Goal: Find specific page/section: Find specific page/section

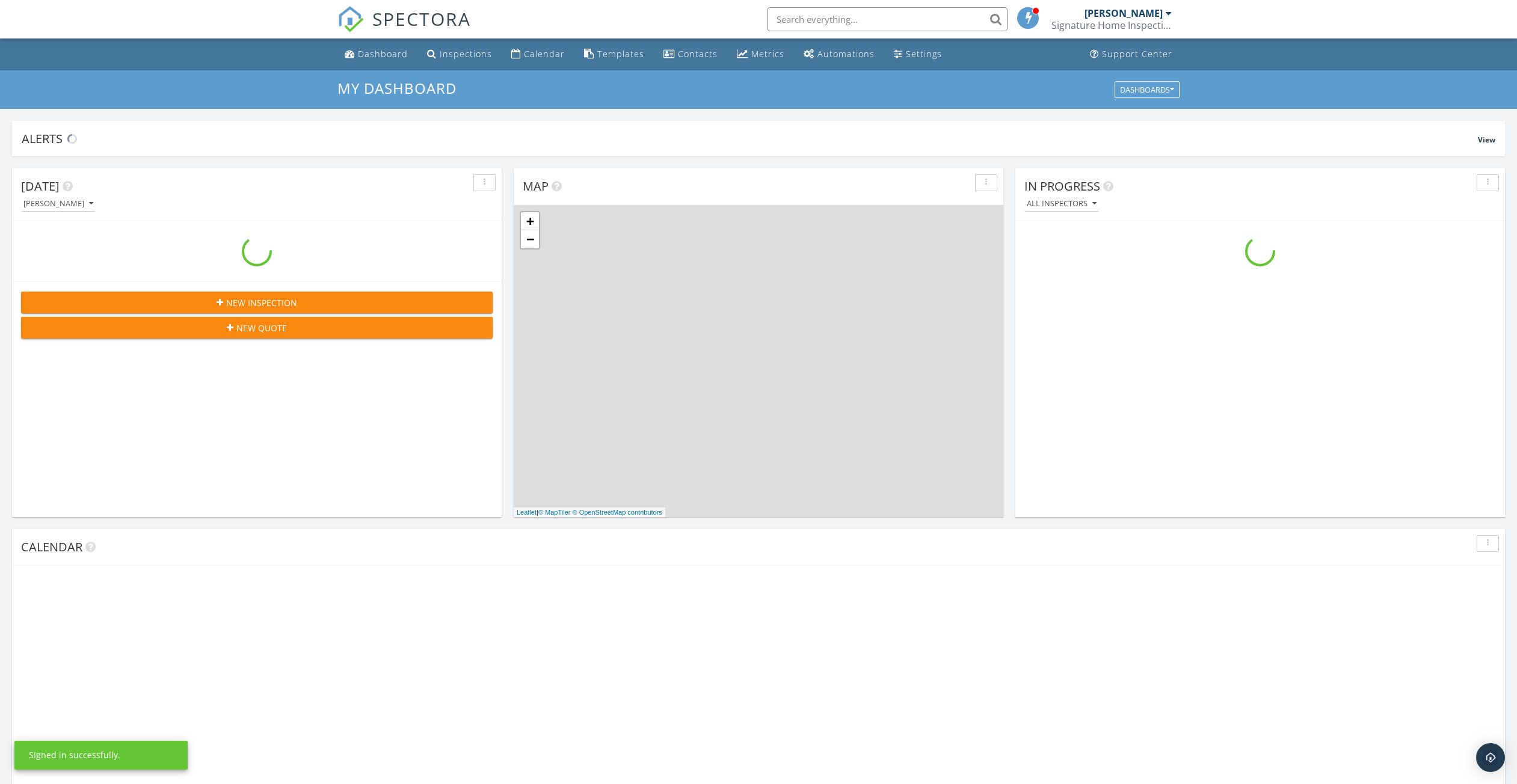
scroll to position [1113, 1535]
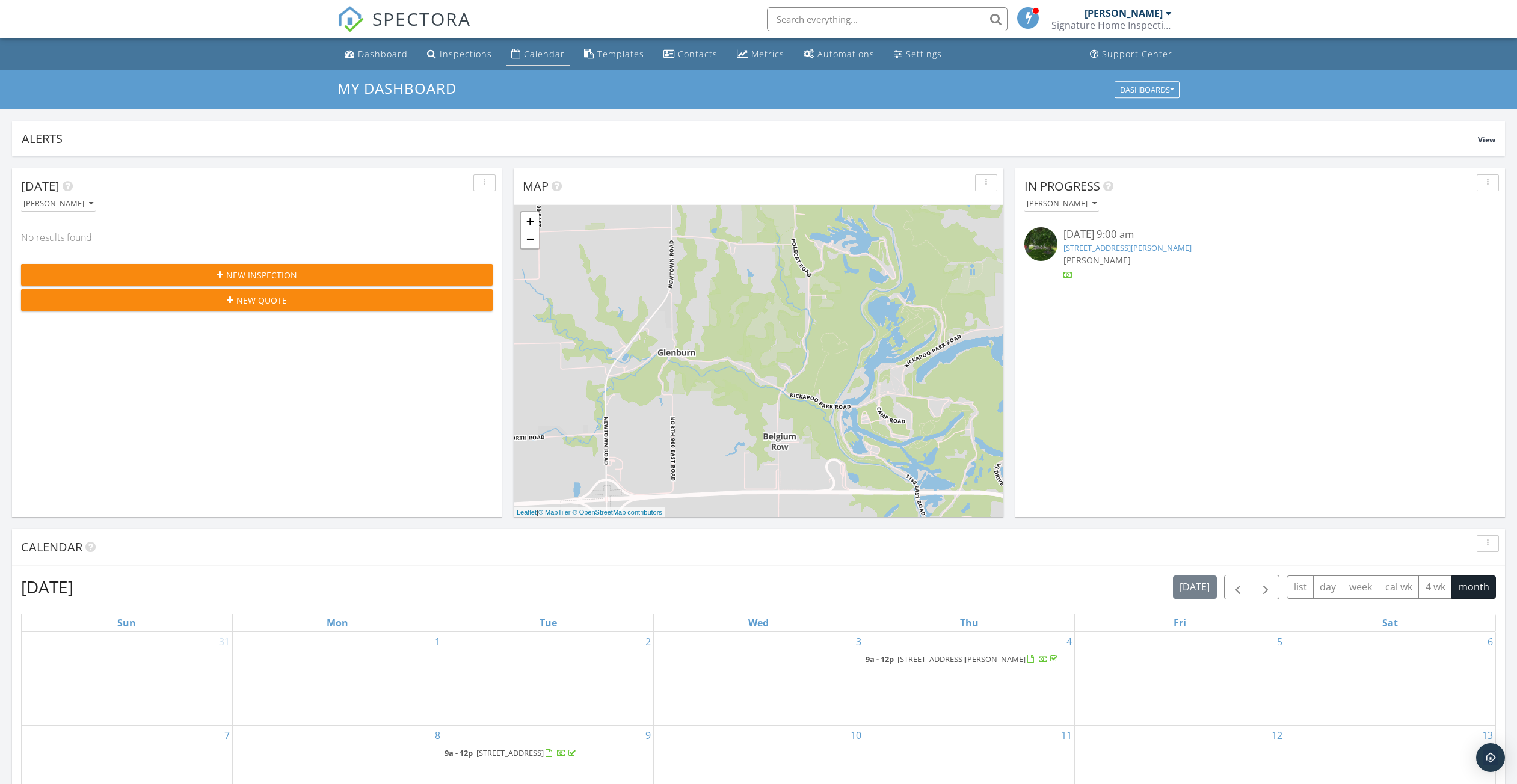
click at [535, 55] on div "Calendar" at bounding box center [544, 54] width 40 height 12
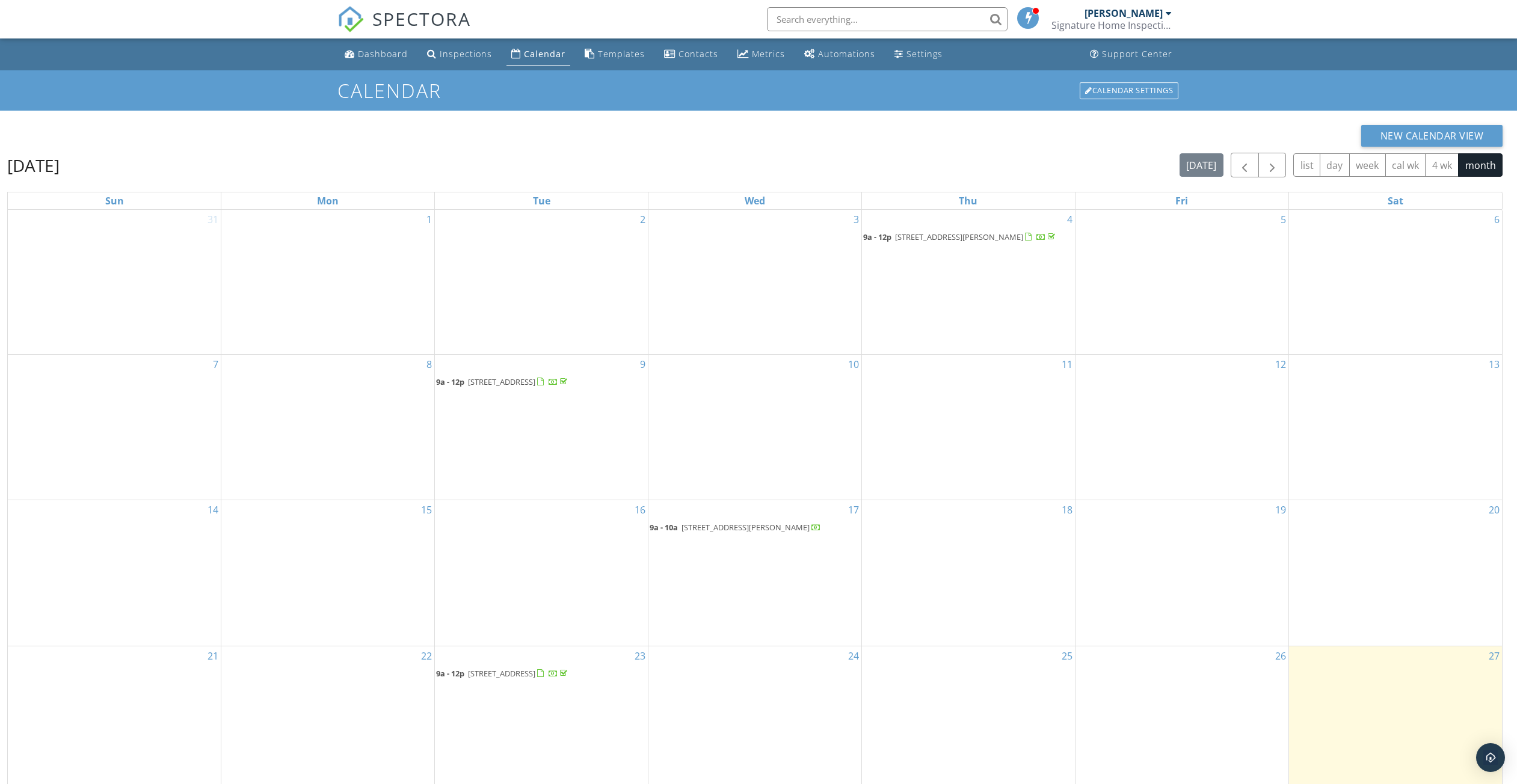
click at [535, 672] on span "1417 Woodridge Dr, Danville 61832" at bounding box center [501, 672] width 67 height 11
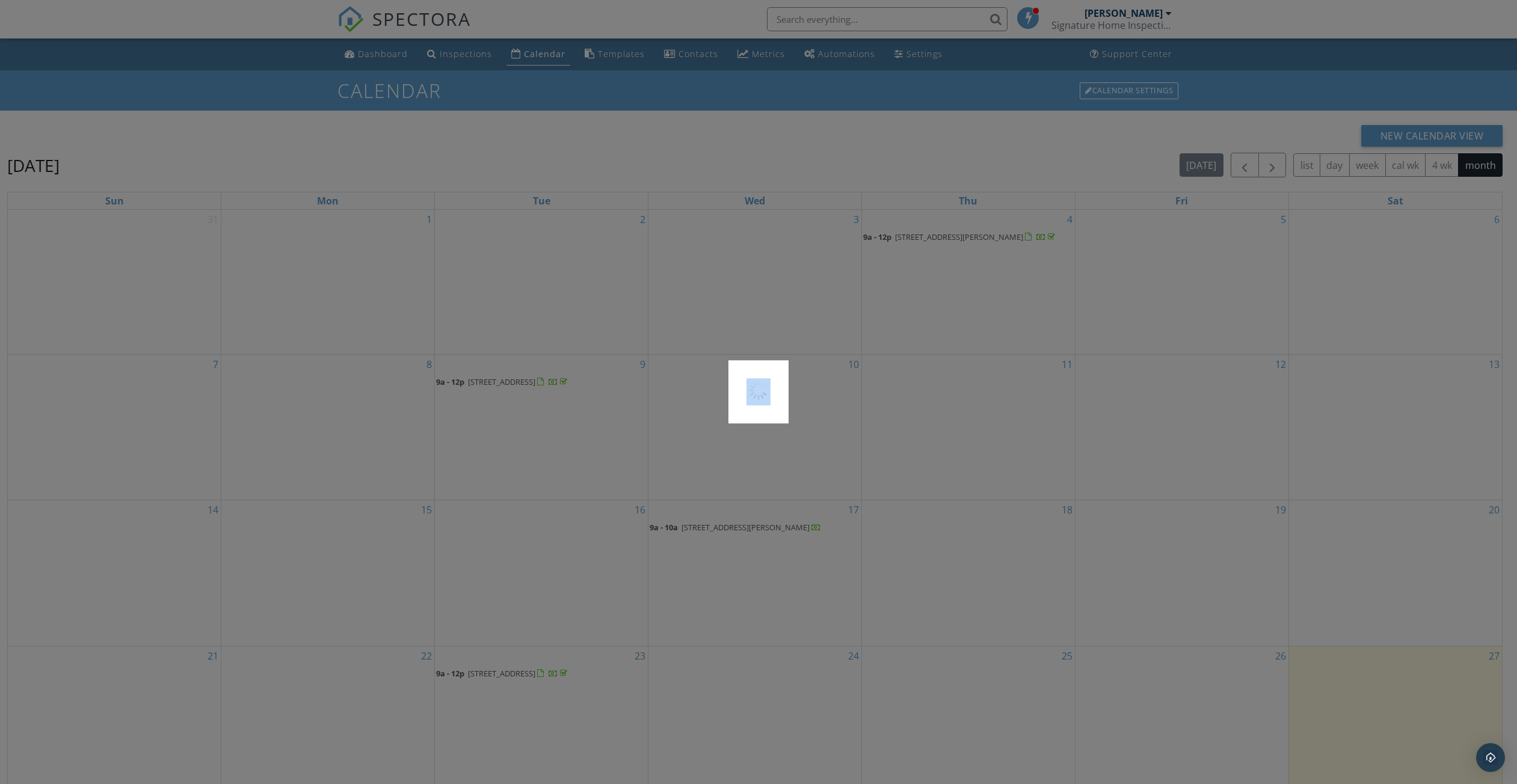
click at [573, 672] on div at bounding box center [758, 392] width 1517 height 784
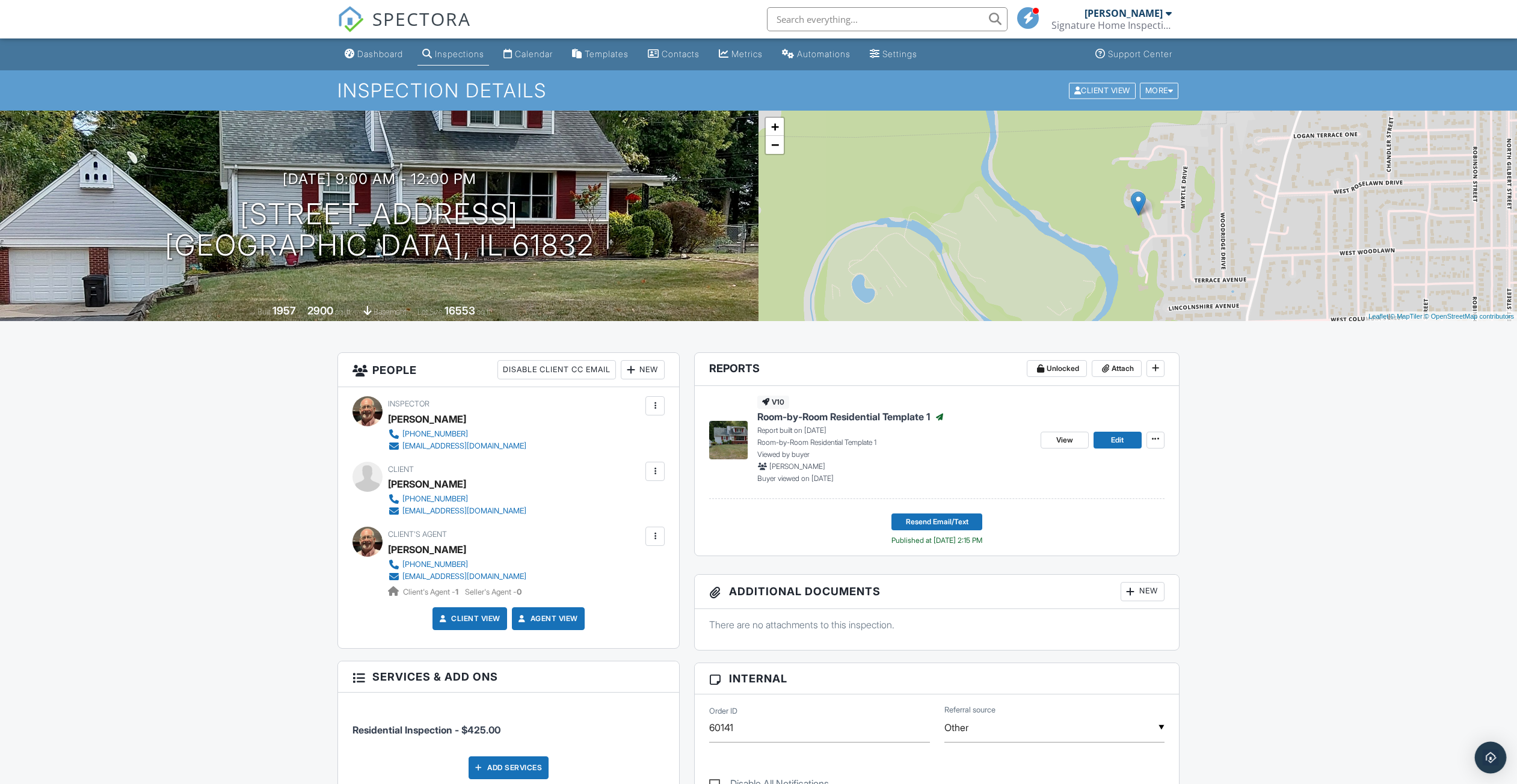
click at [1487, 754] on img "Open Intercom Messenger" at bounding box center [1490, 757] width 15 height 15
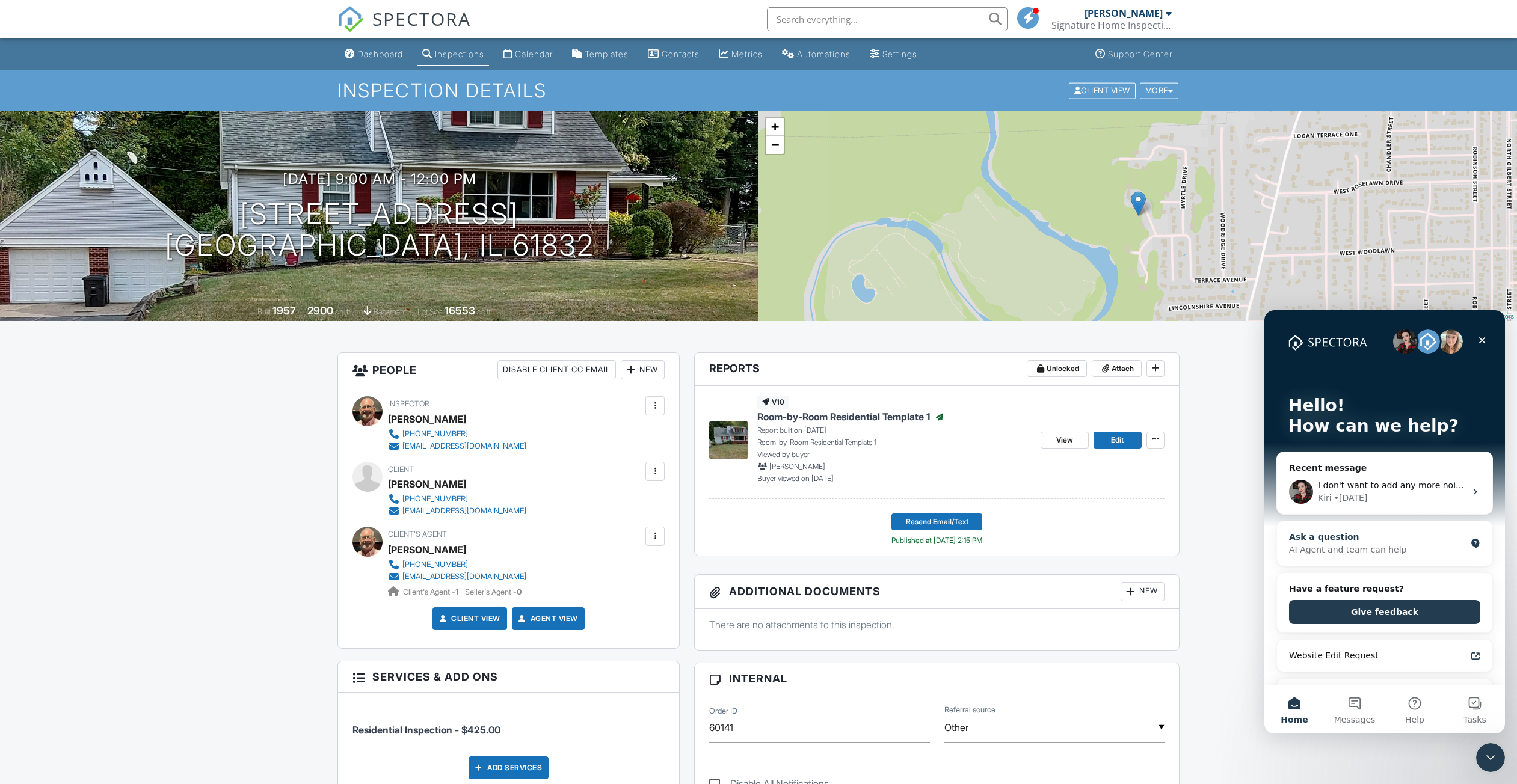
click at [1297, 544] on div "AI Agent and team can help" at bounding box center [1377, 549] width 177 height 13
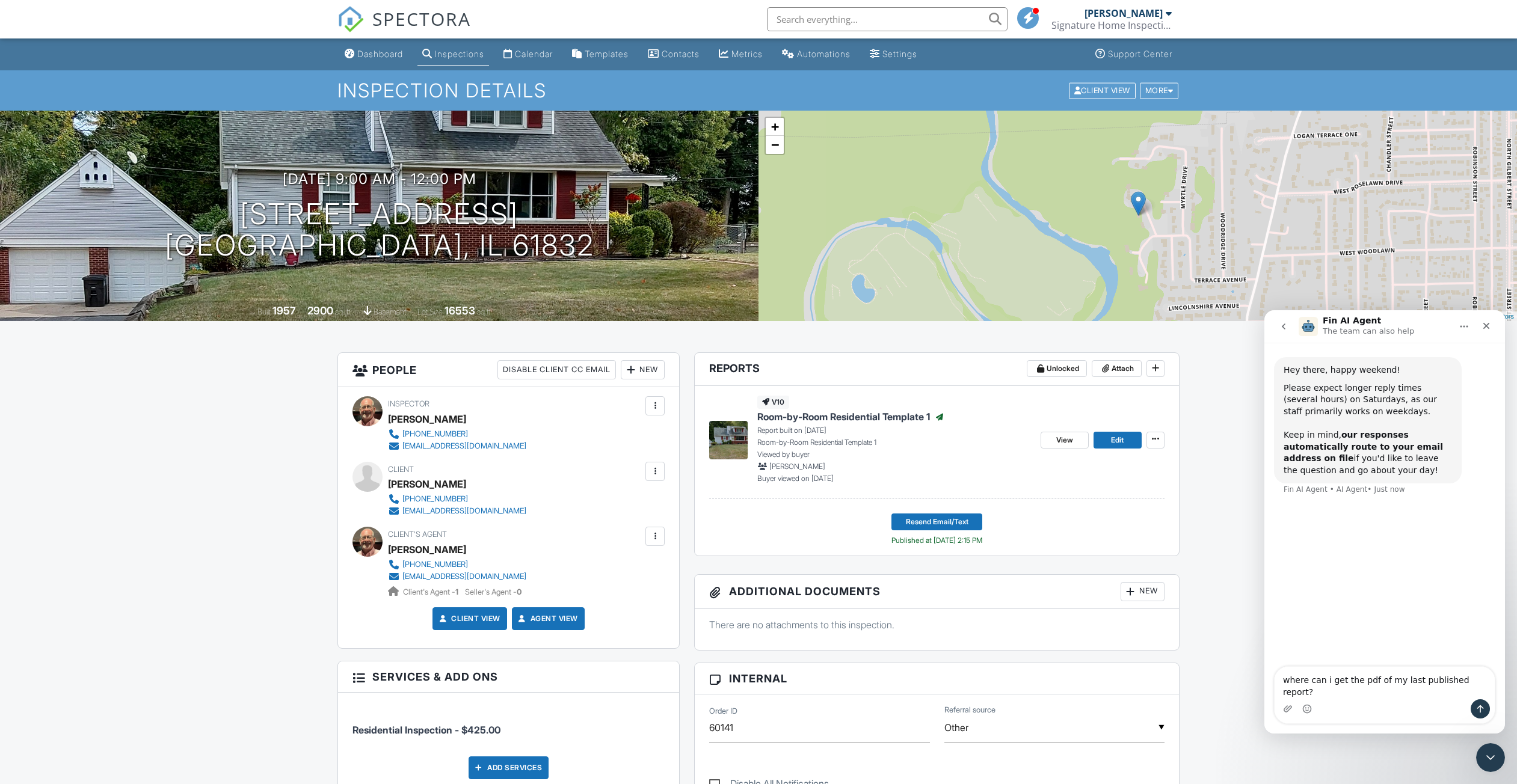
type textarea "where can i get the pdf of my last published report?"
click at [1484, 707] on icon "Send a message…" at bounding box center [1480, 709] width 10 height 10
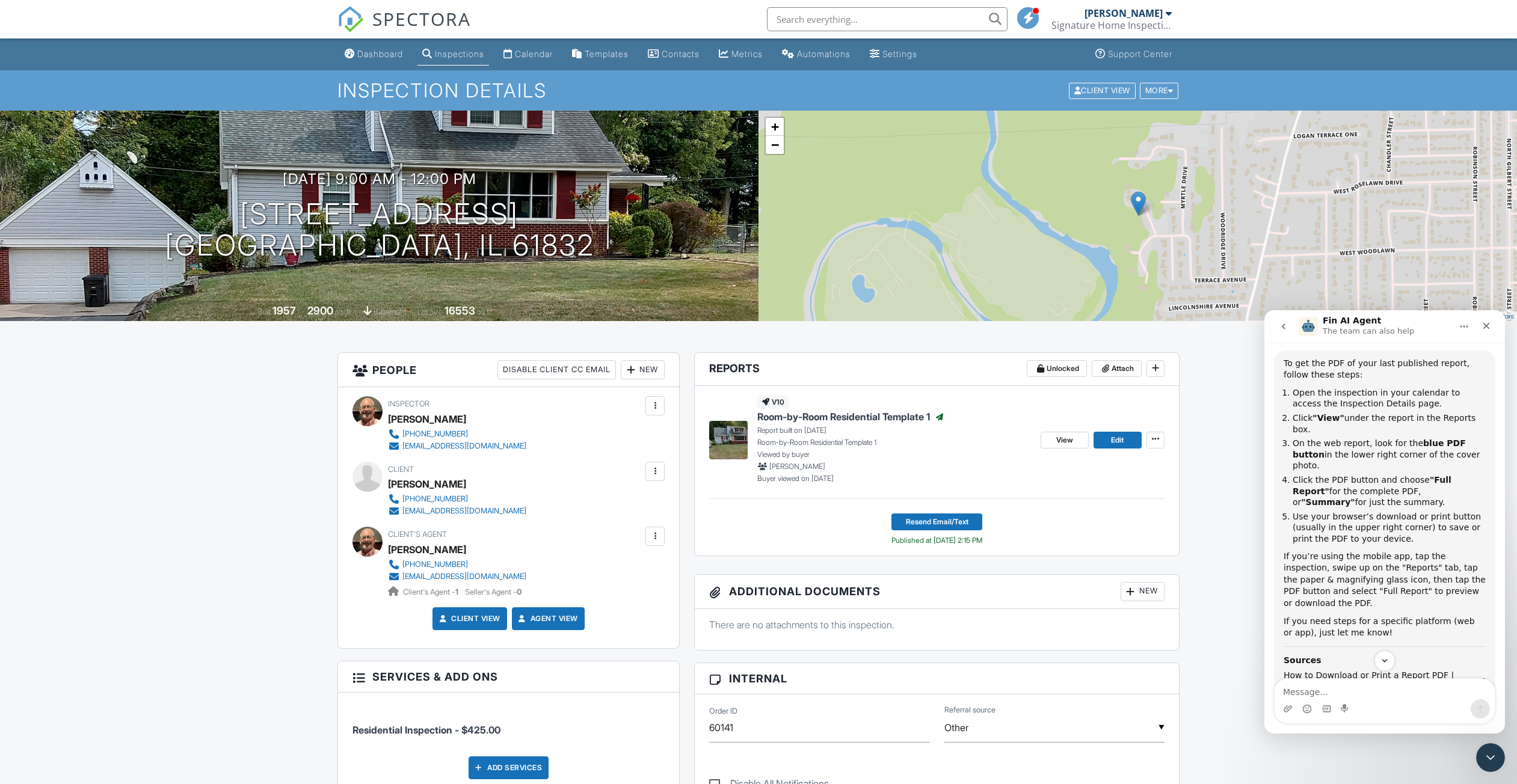
scroll to position [192, 0]
click at [1486, 324] on icon "Close" at bounding box center [1486, 326] width 10 height 10
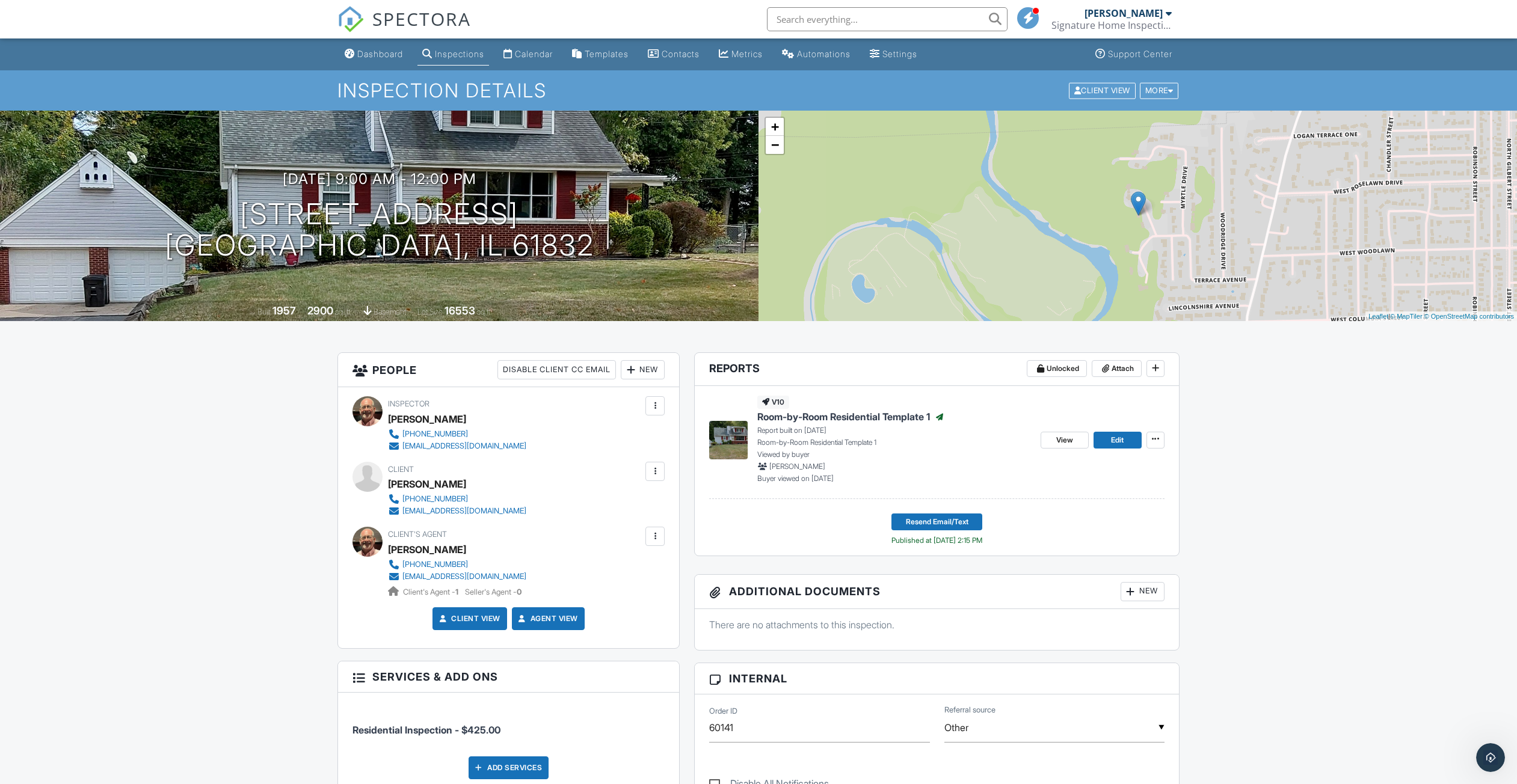
scroll to position [349, 0]
click at [1067, 439] on span "View" at bounding box center [1064, 440] width 16 height 12
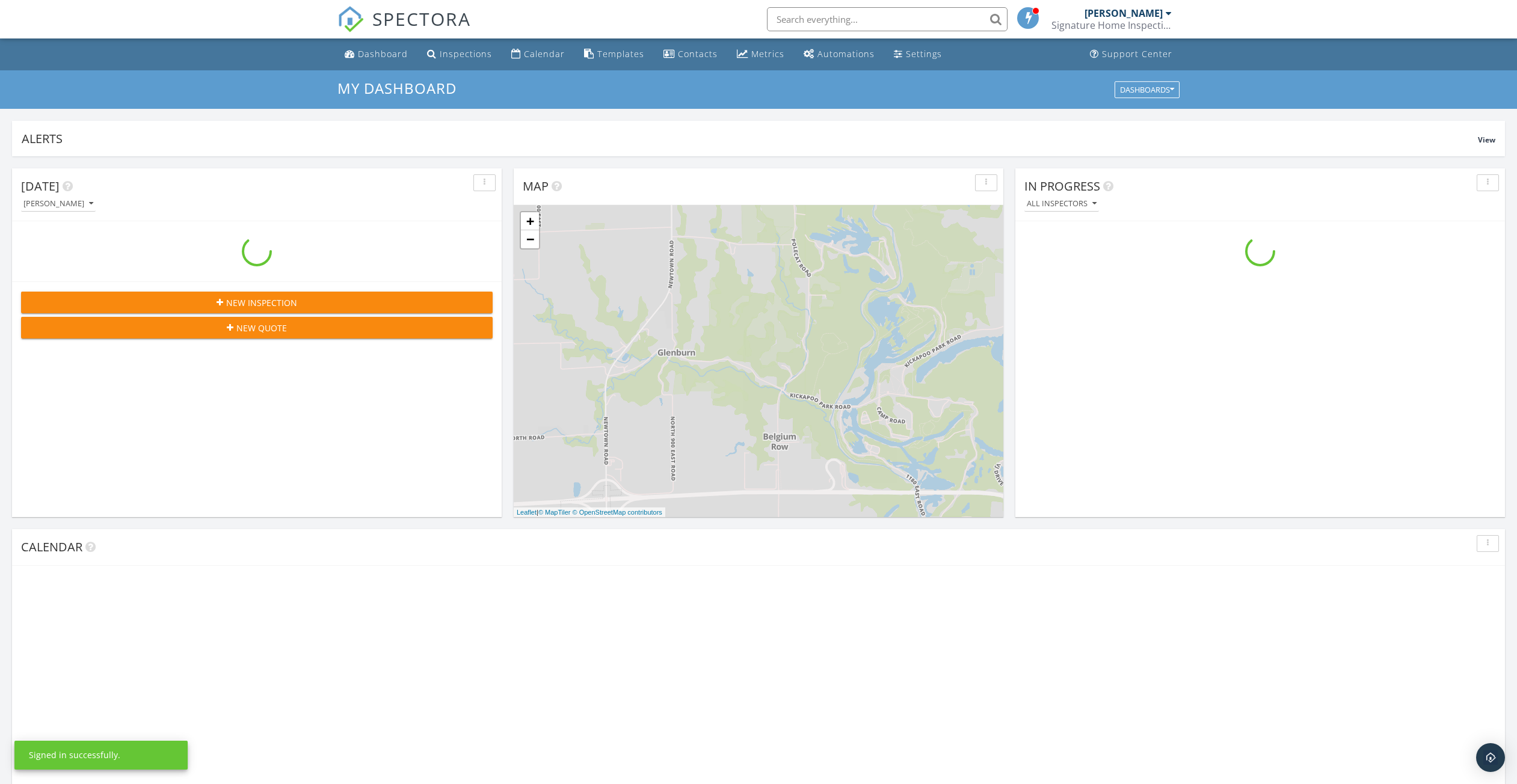
scroll to position [1113, 1535]
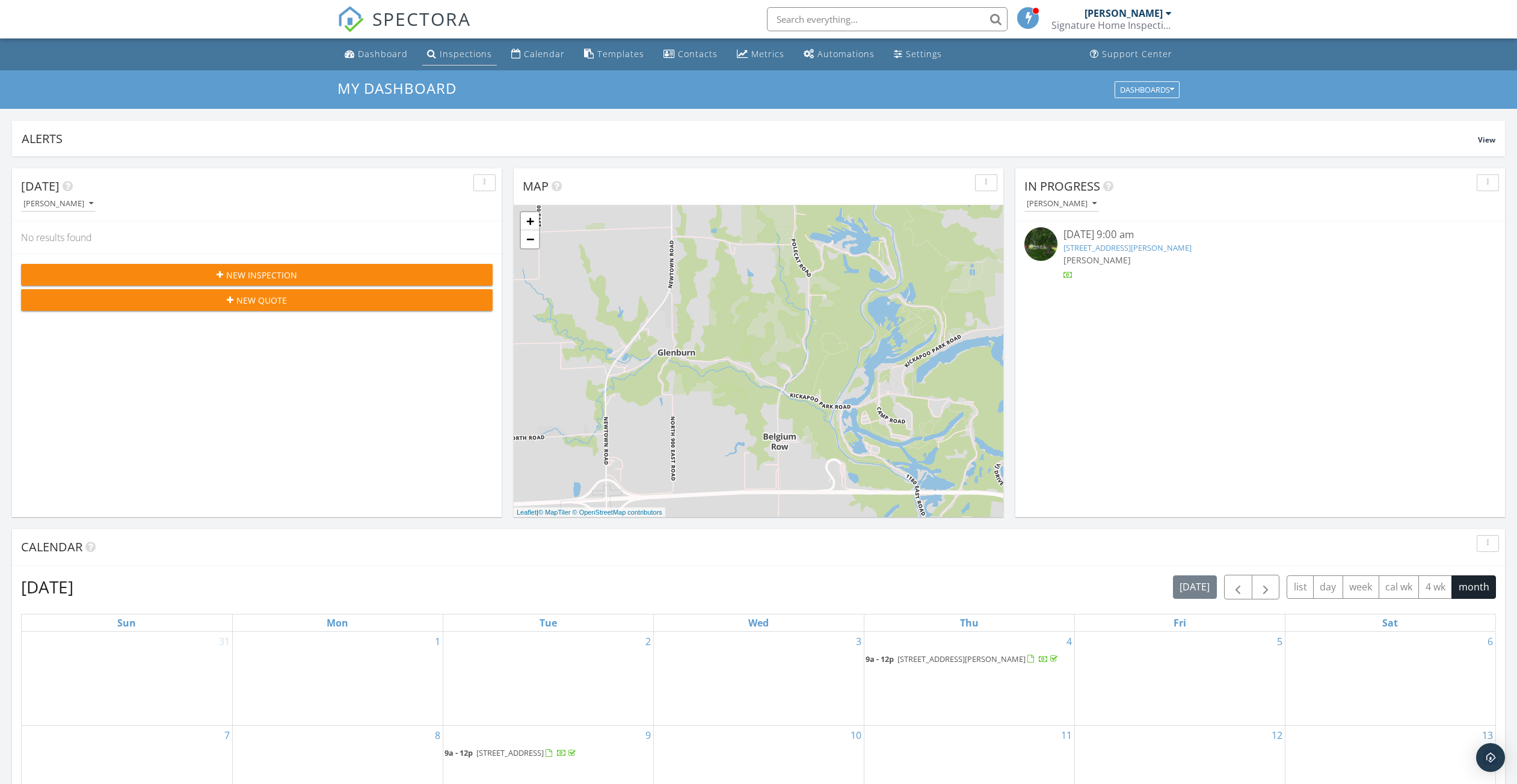
click at [459, 53] on div "Inspections" at bounding box center [466, 54] width 52 height 12
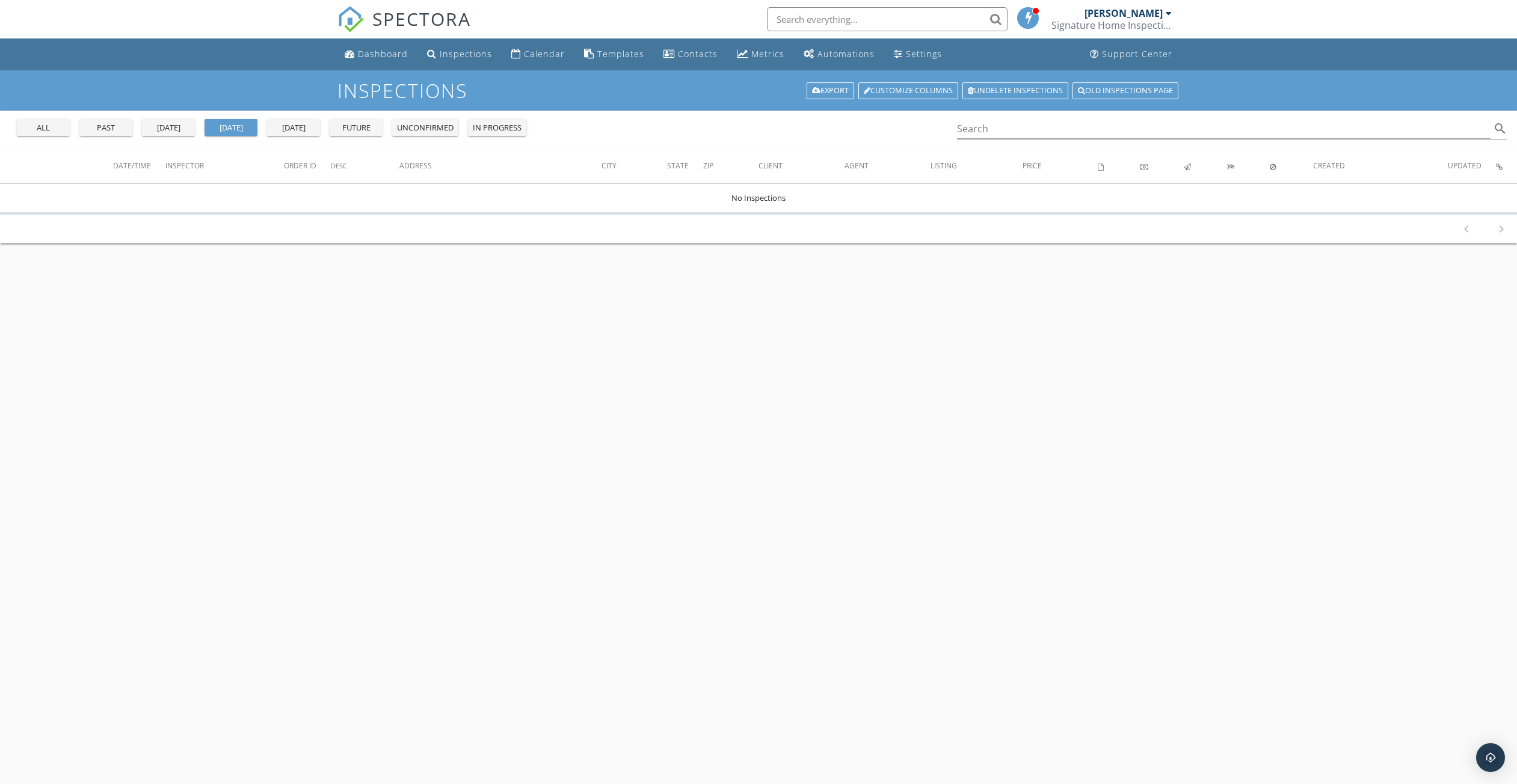
click at [109, 125] on div "past" at bounding box center [105, 128] width 43 height 12
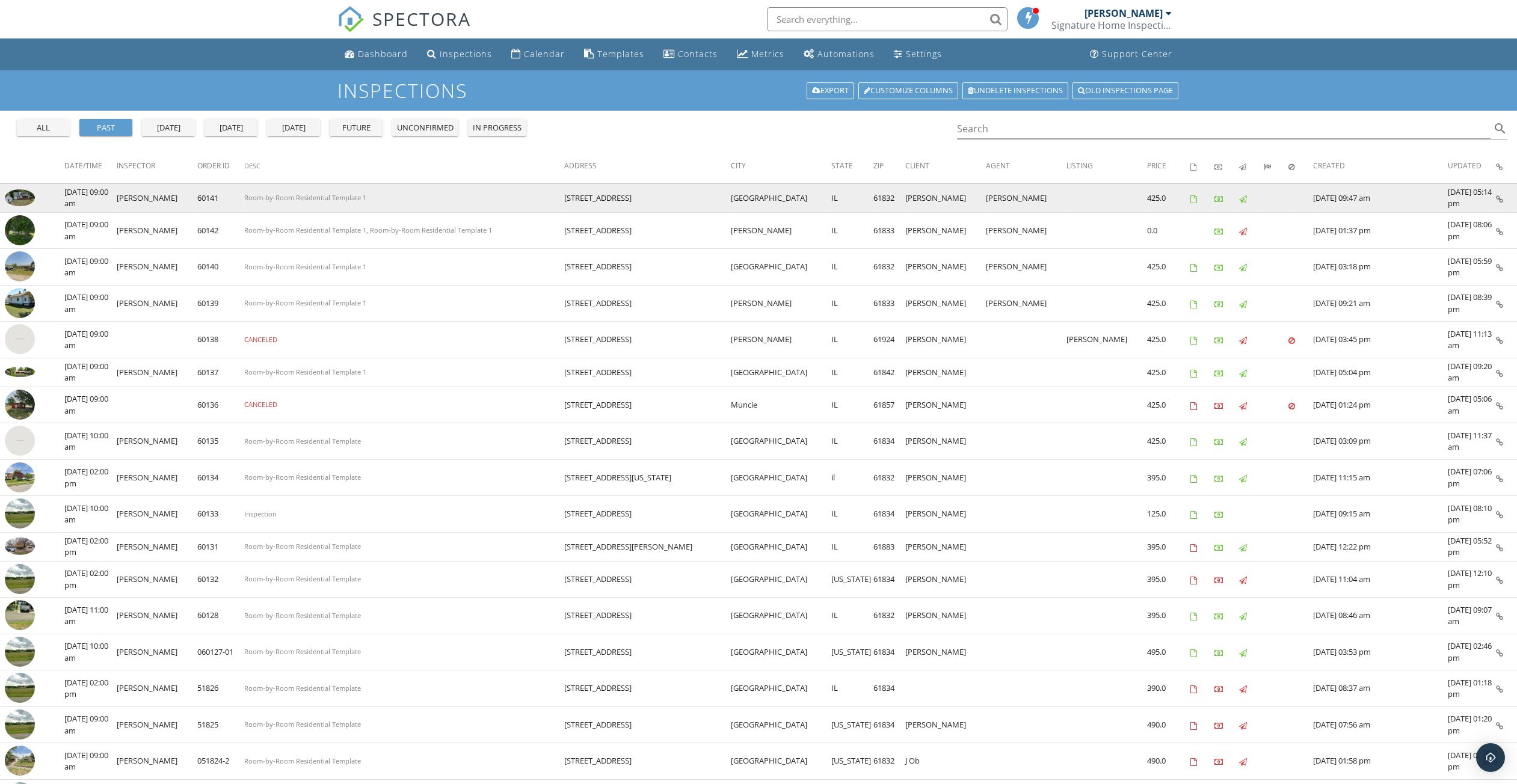
click at [36, 197] on td at bounding box center [32, 198] width 64 height 29
click at [271, 204] on td "Room-by-Room Residential Template 1" at bounding box center [404, 198] width 320 height 29
click at [684, 203] on td "[STREET_ADDRESS]" at bounding box center [647, 198] width 167 height 29
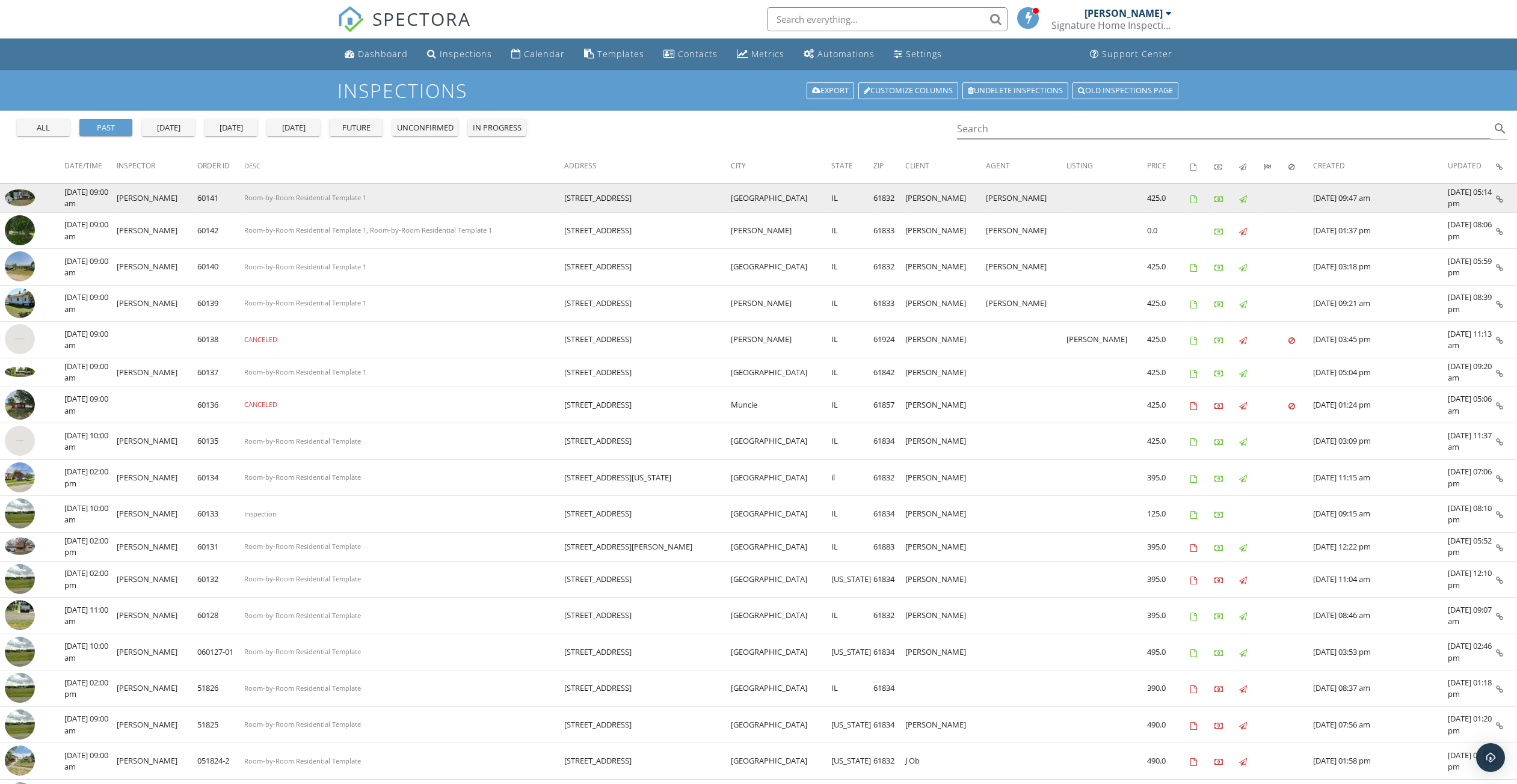
click at [684, 203] on td "[STREET_ADDRESS]" at bounding box center [647, 198] width 167 height 29
click at [19, 194] on img at bounding box center [19, 197] width 30 height 16
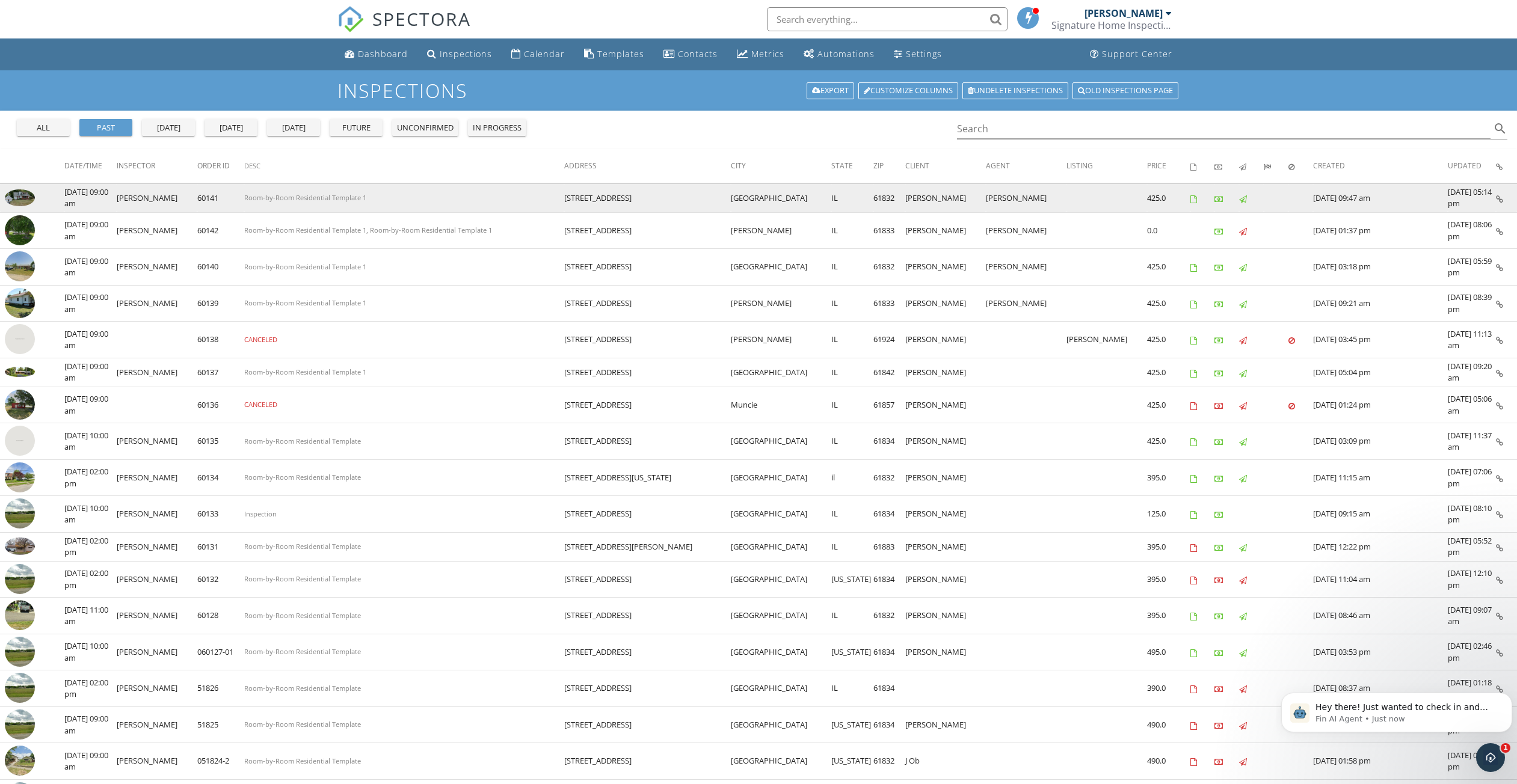
click at [35, 198] on img at bounding box center [19, 197] width 30 height 16
click at [30, 196] on img at bounding box center [19, 197] width 30 height 16
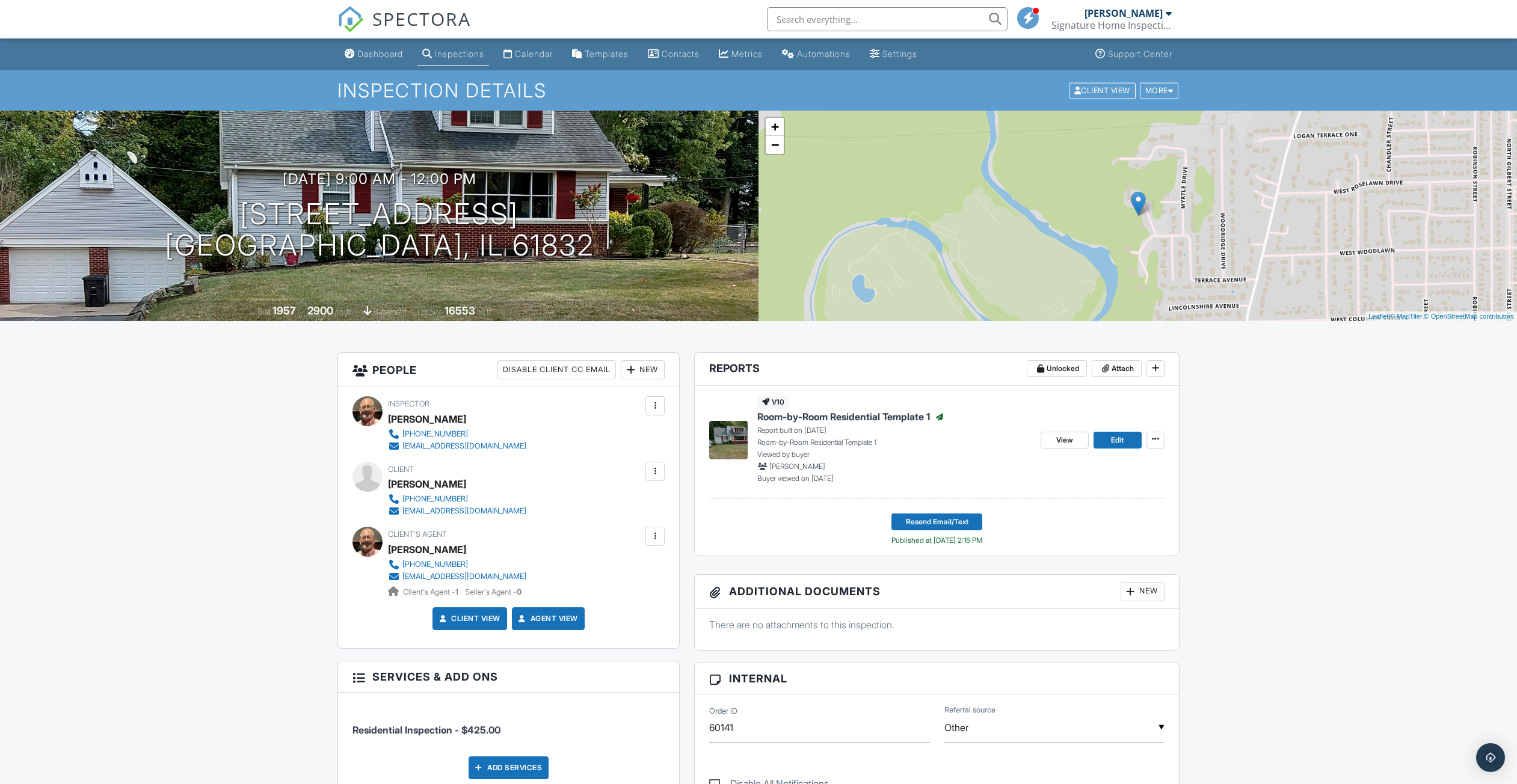
click at [658, 536] on div at bounding box center [655, 536] width 12 height 12
click at [551, 662] on li "Remove" at bounding box center [590, 663] width 134 height 30
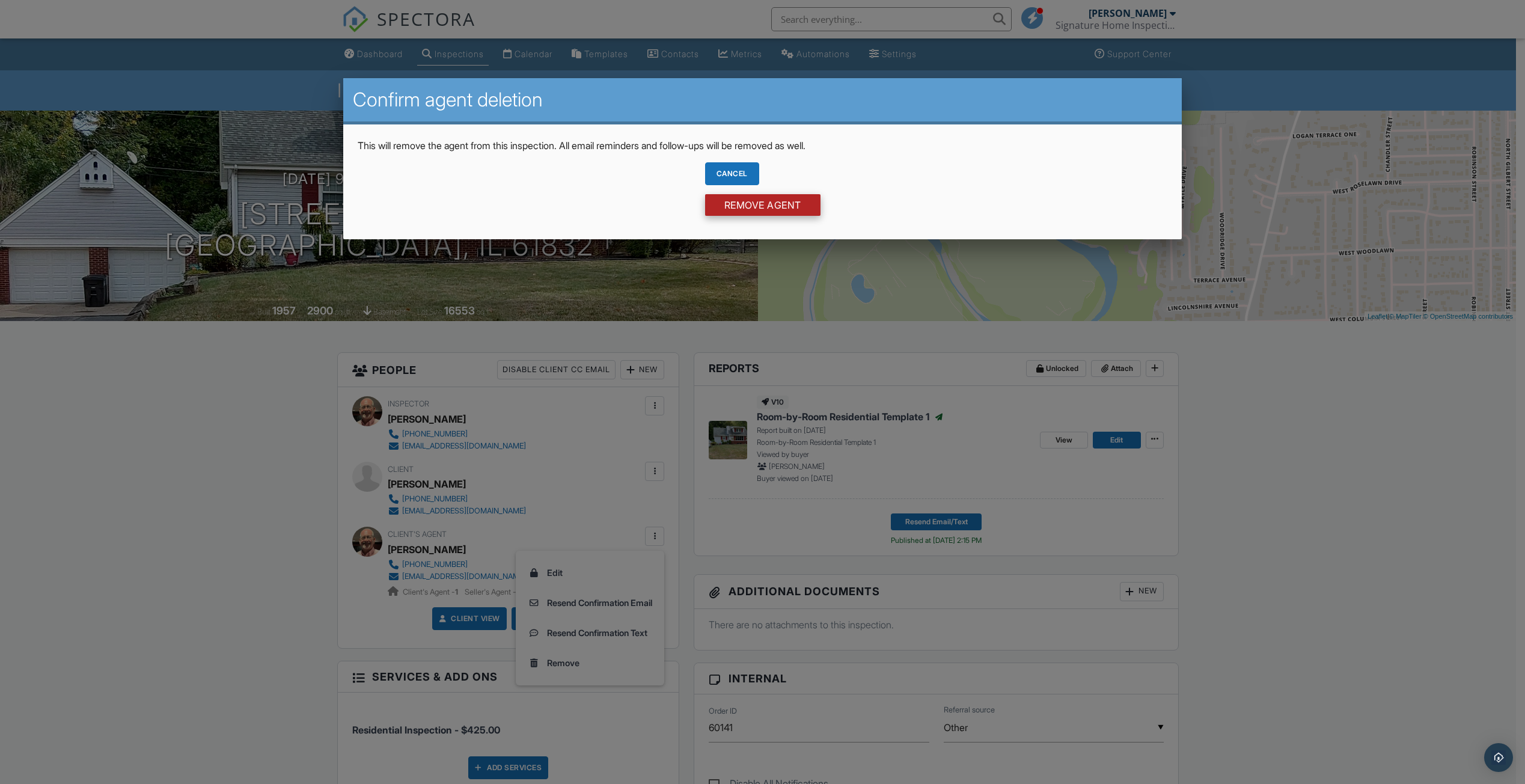
click at [762, 203] on input "Remove Agent" at bounding box center [763, 205] width 115 height 21
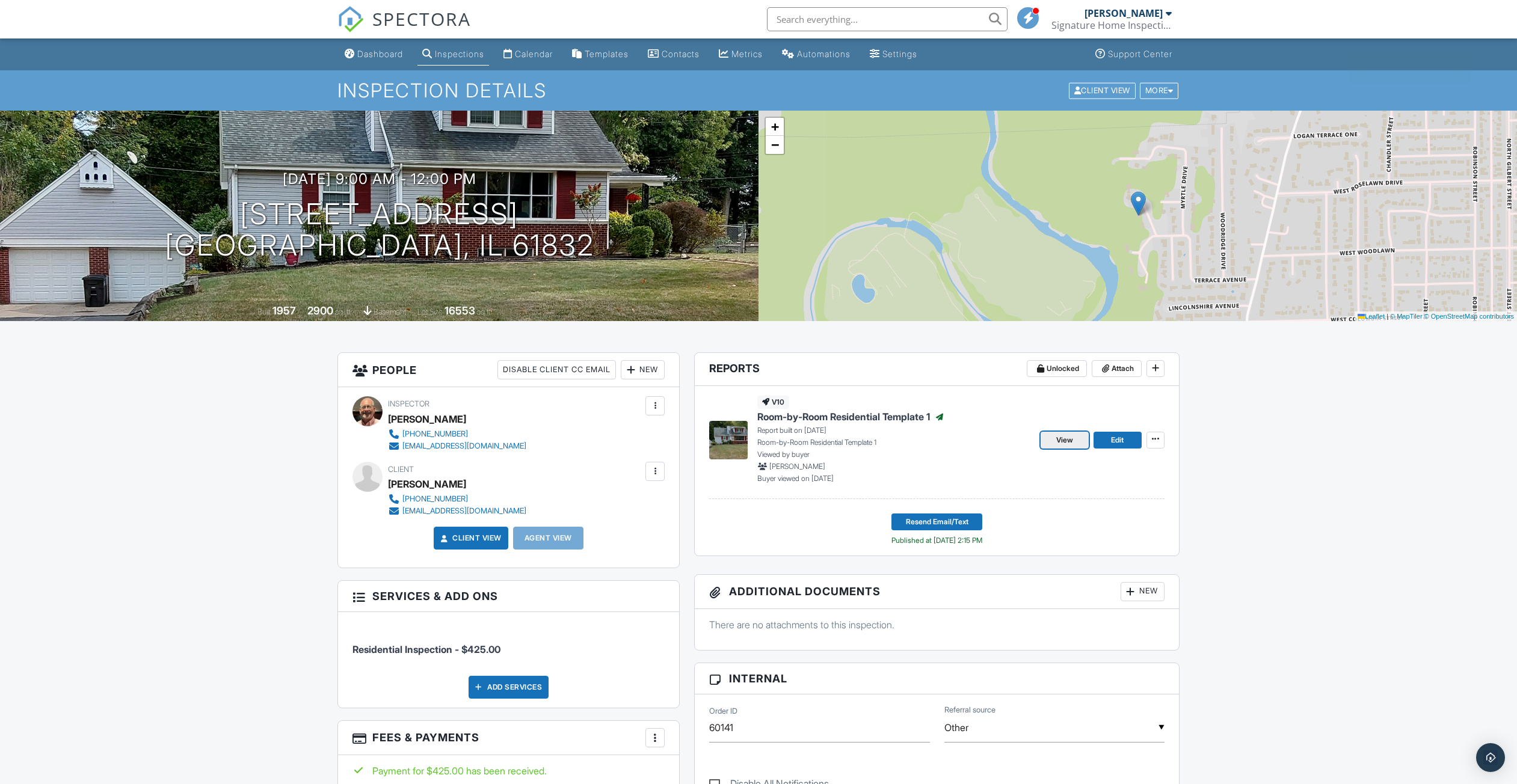
click at [1061, 441] on span "View" at bounding box center [1064, 440] width 16 height 12
click at [1058, 443] on span "View" at bounding box center [1064, 440] width 16 height 12
click at [1060, 441] on span "View" at bounding box center [1064, 440] width 16 height 12
